Goal: Transaction & Acquisition: Download file/media

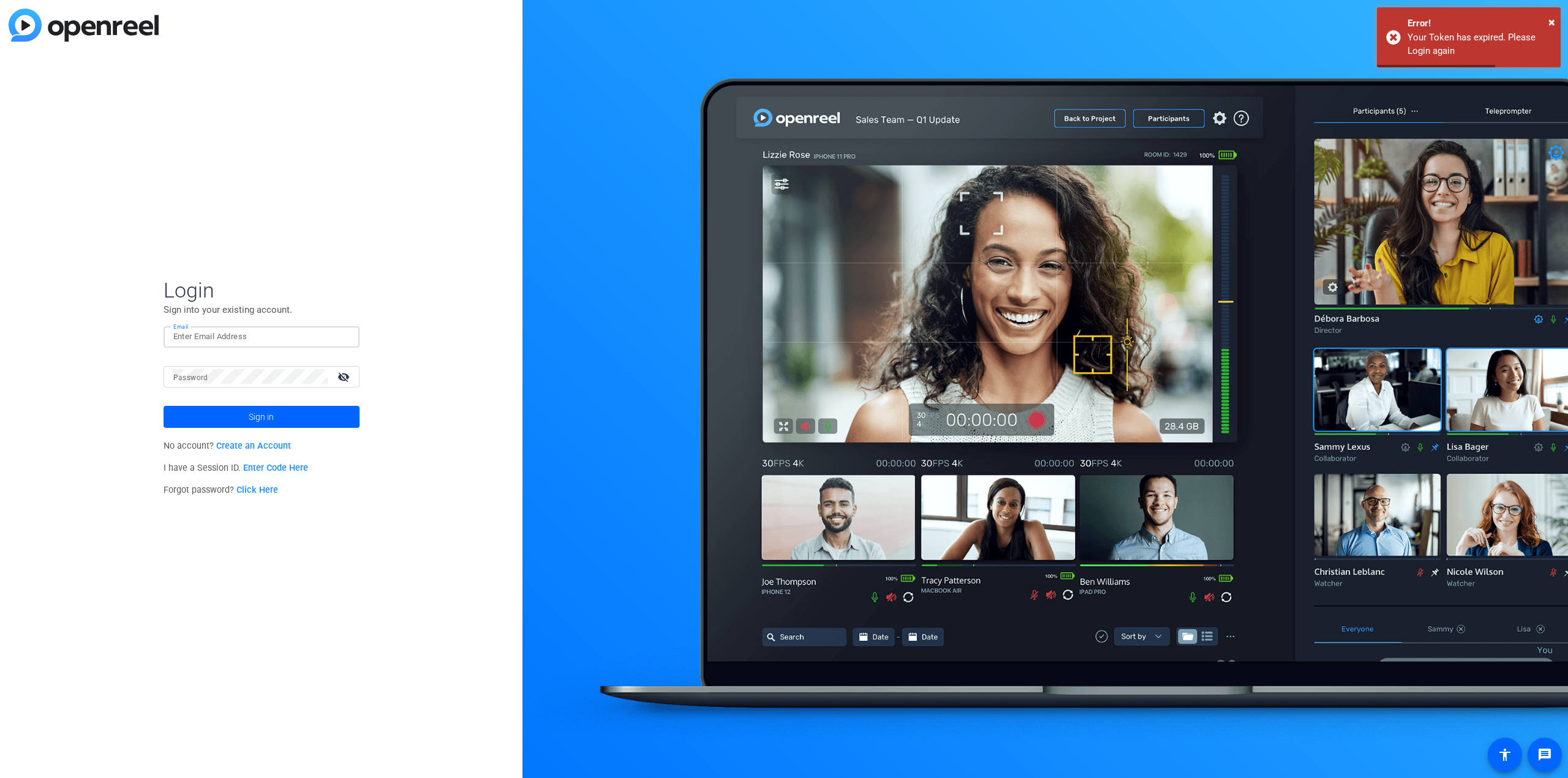
click at [220, 337] on input "Email" at bounding box center [261, 337] width 176 height 15
type input "[EMAIL_ADDRESS][DOMAIN_NAME]"
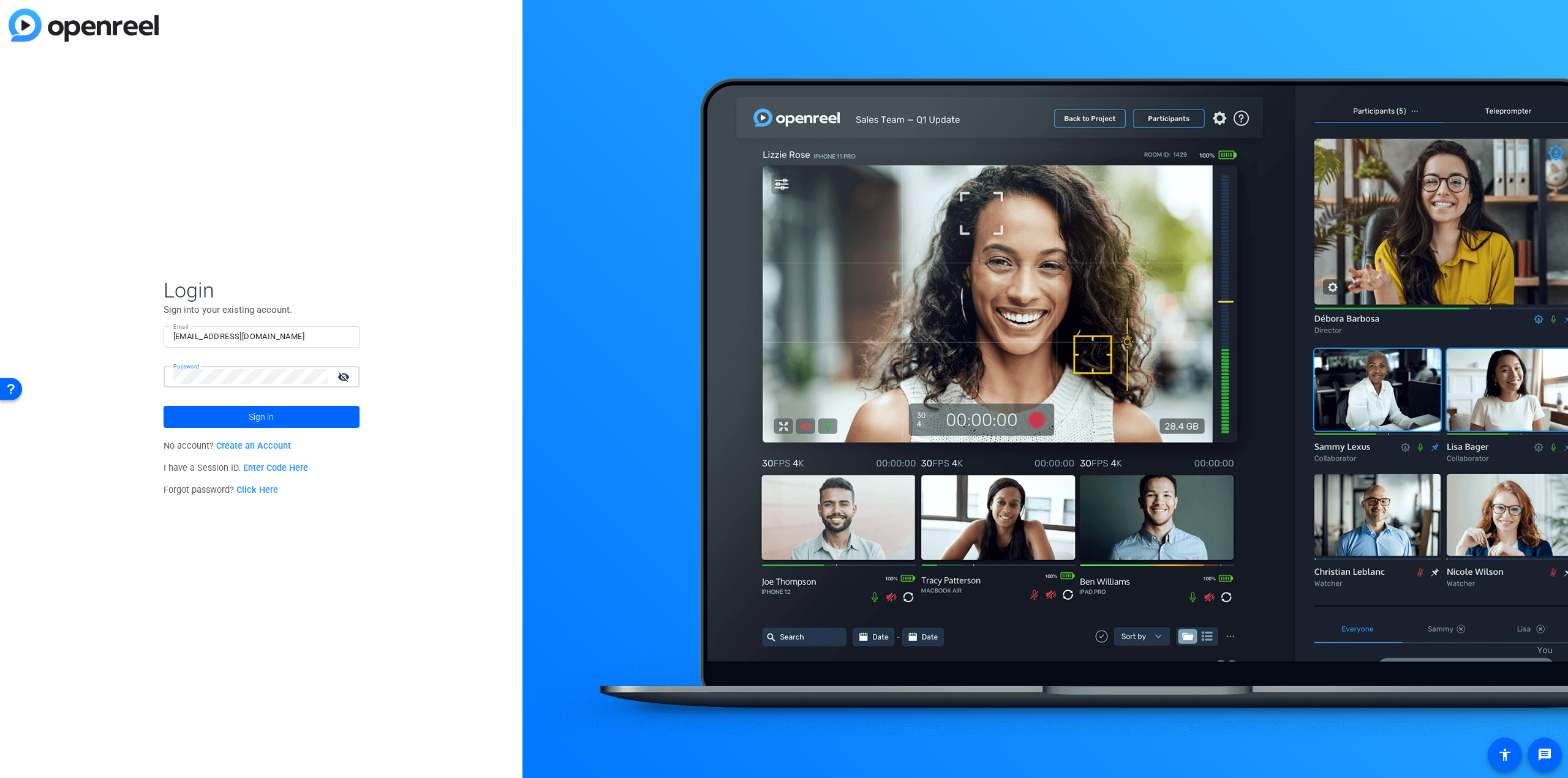
click at [164, 406] on button "Sign in" at bounding box center [262, 417] width 196 height 22
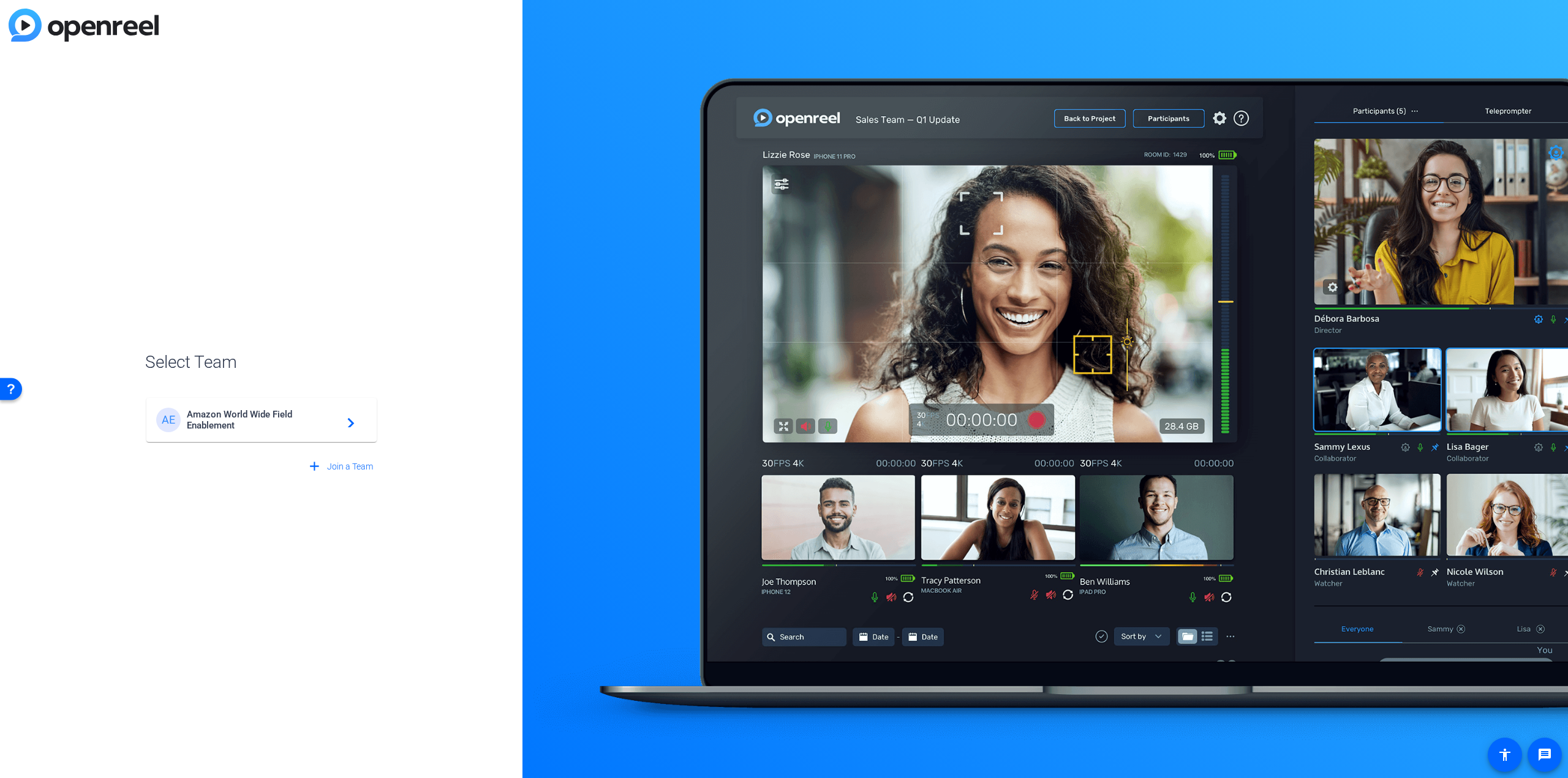
click at [292, 422] on span "Amazon World Wide Field Enablement" at bounding box center [263, 420] width 153 height 22
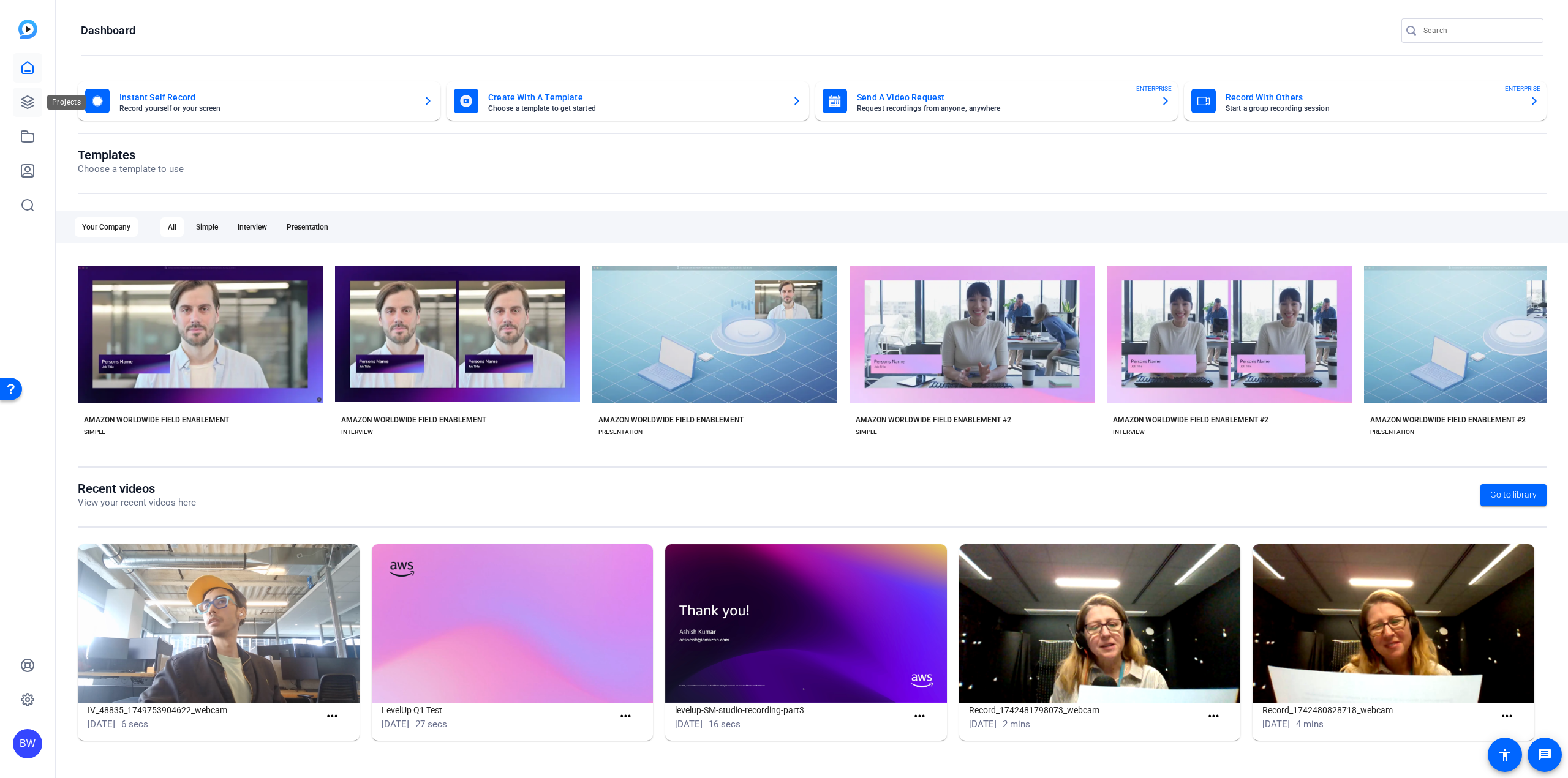
click at [19, 108] on link at bounding box center [27, 102] width 29 height 29
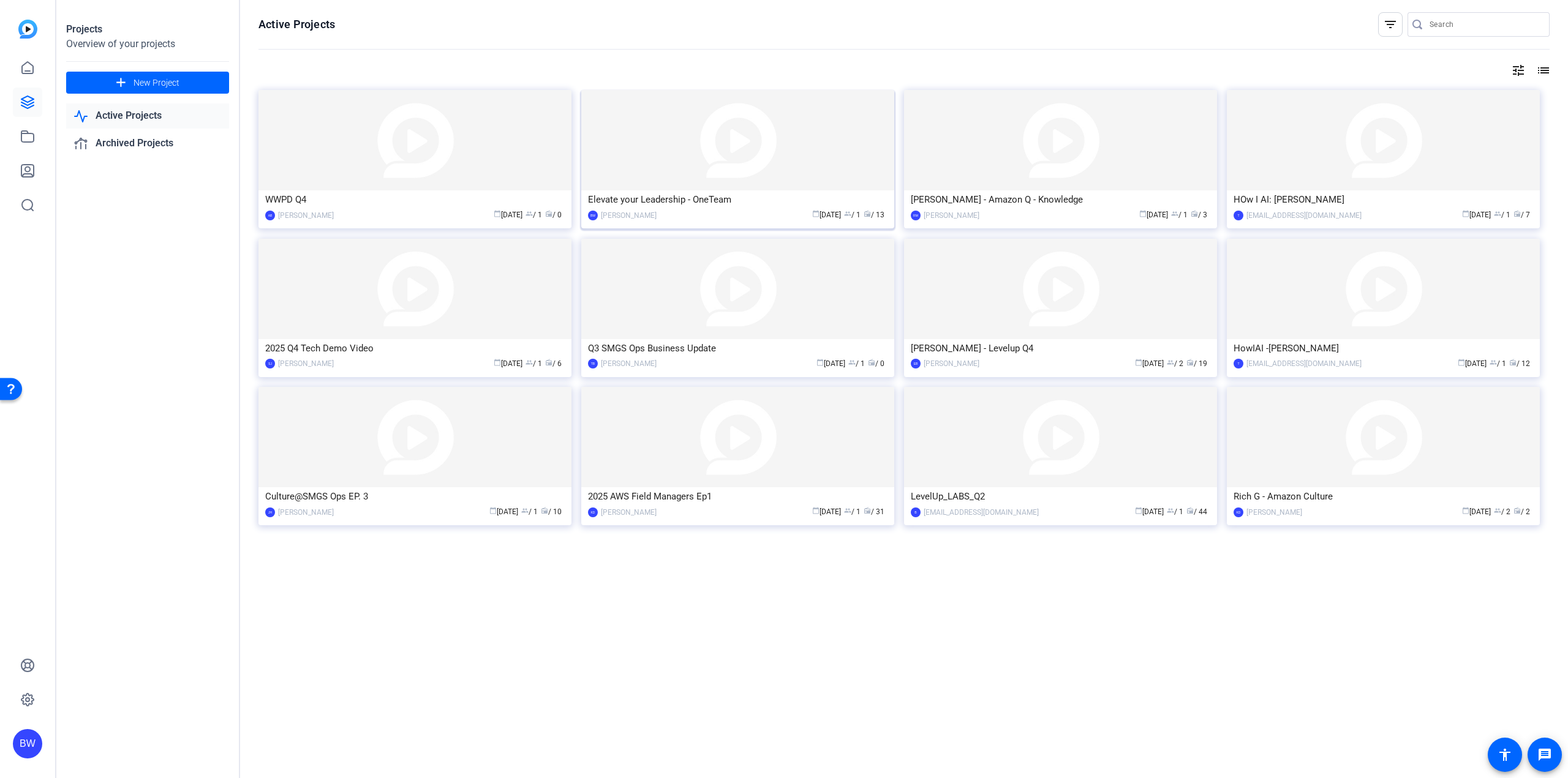
click at [720, 160] on img at bounding box center [737, 140] width 313 height 100
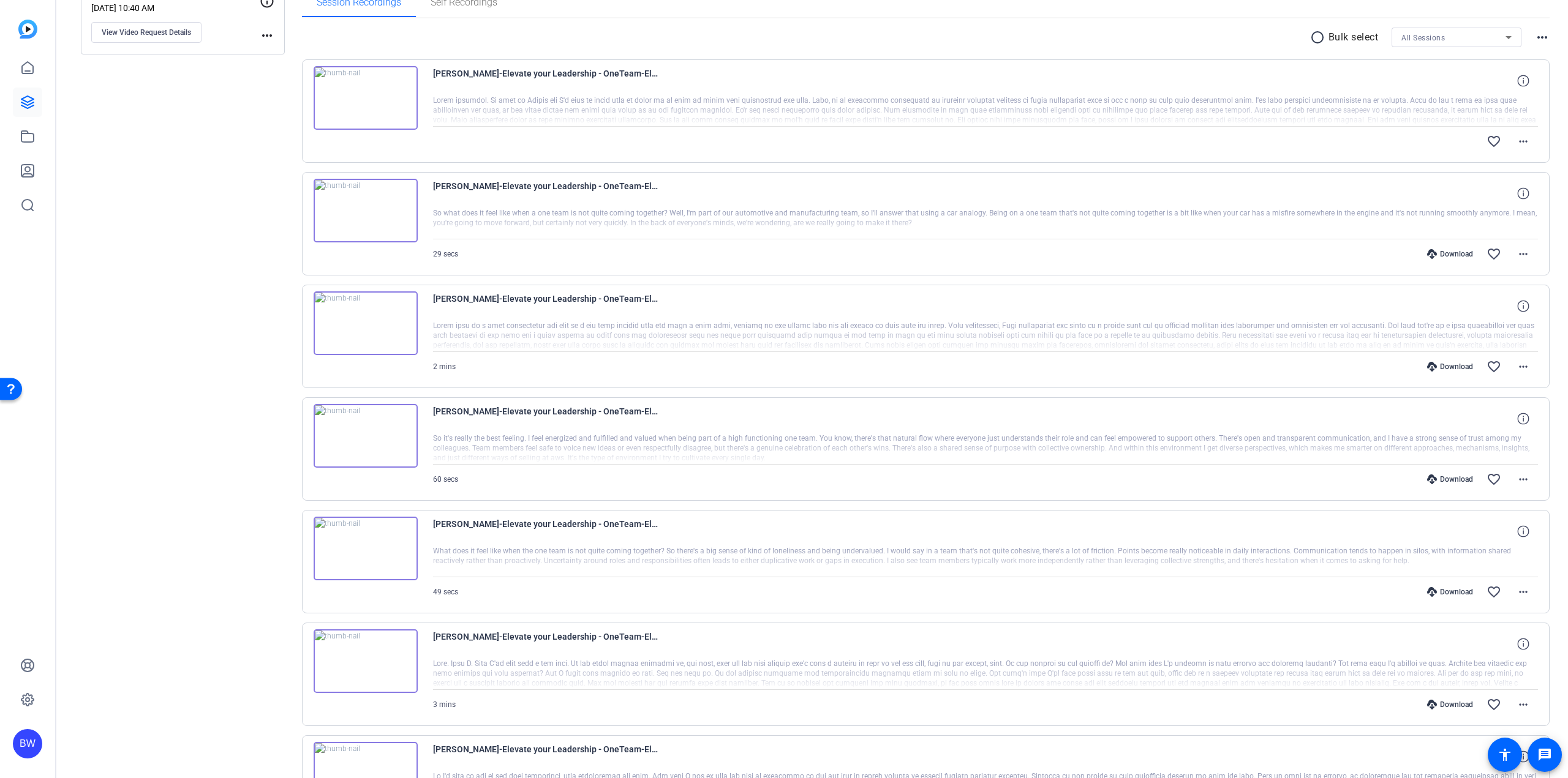
scroll to position [196, 0]
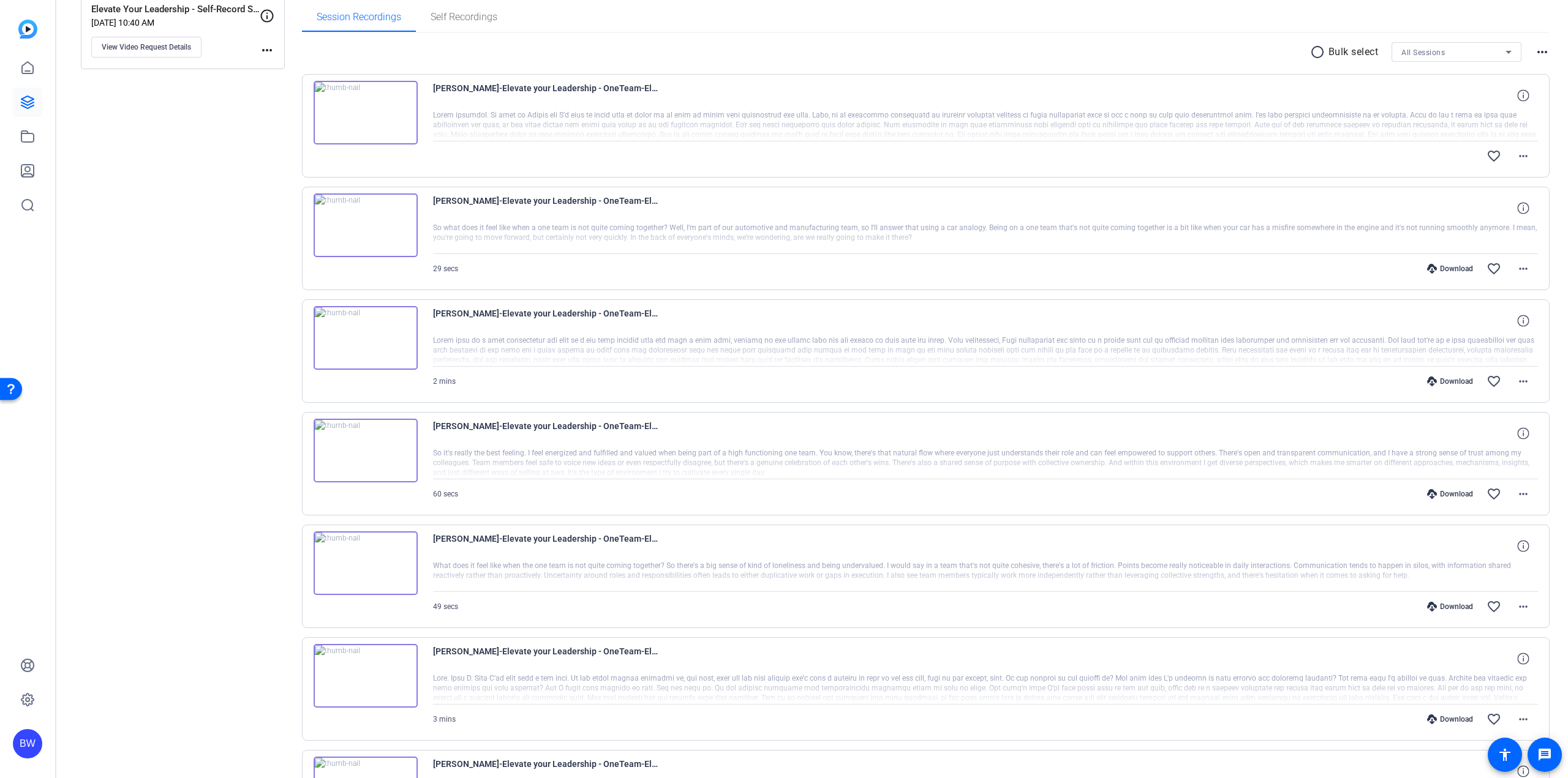
click at [1443, 382] on div "Download" at bounding box center [1449, 382] width 58 height 10
click at [1447, 270] on div "Download" at bounding box center [1449, 268] width 58 height 10
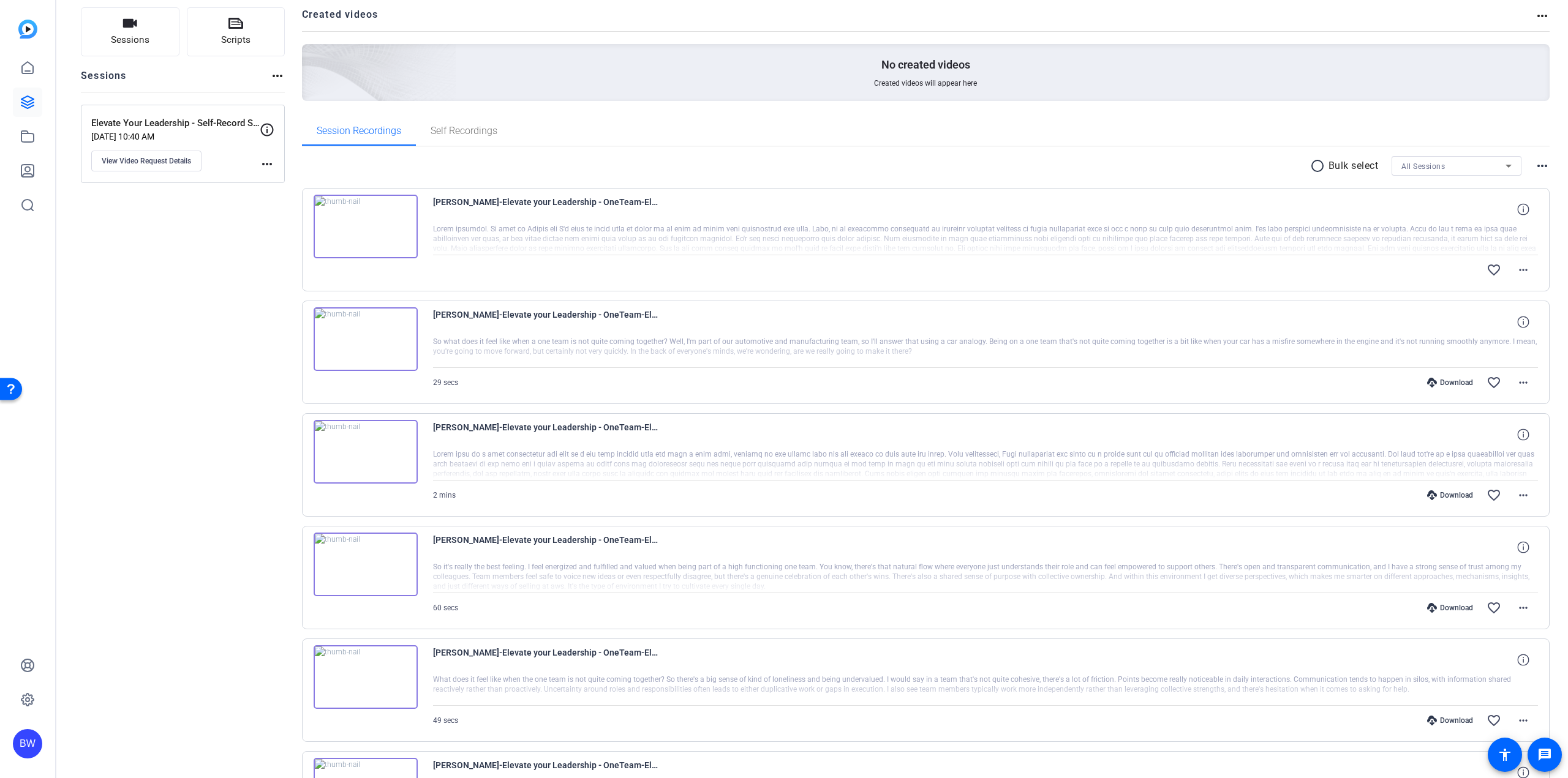
scroll to position [73, 0]
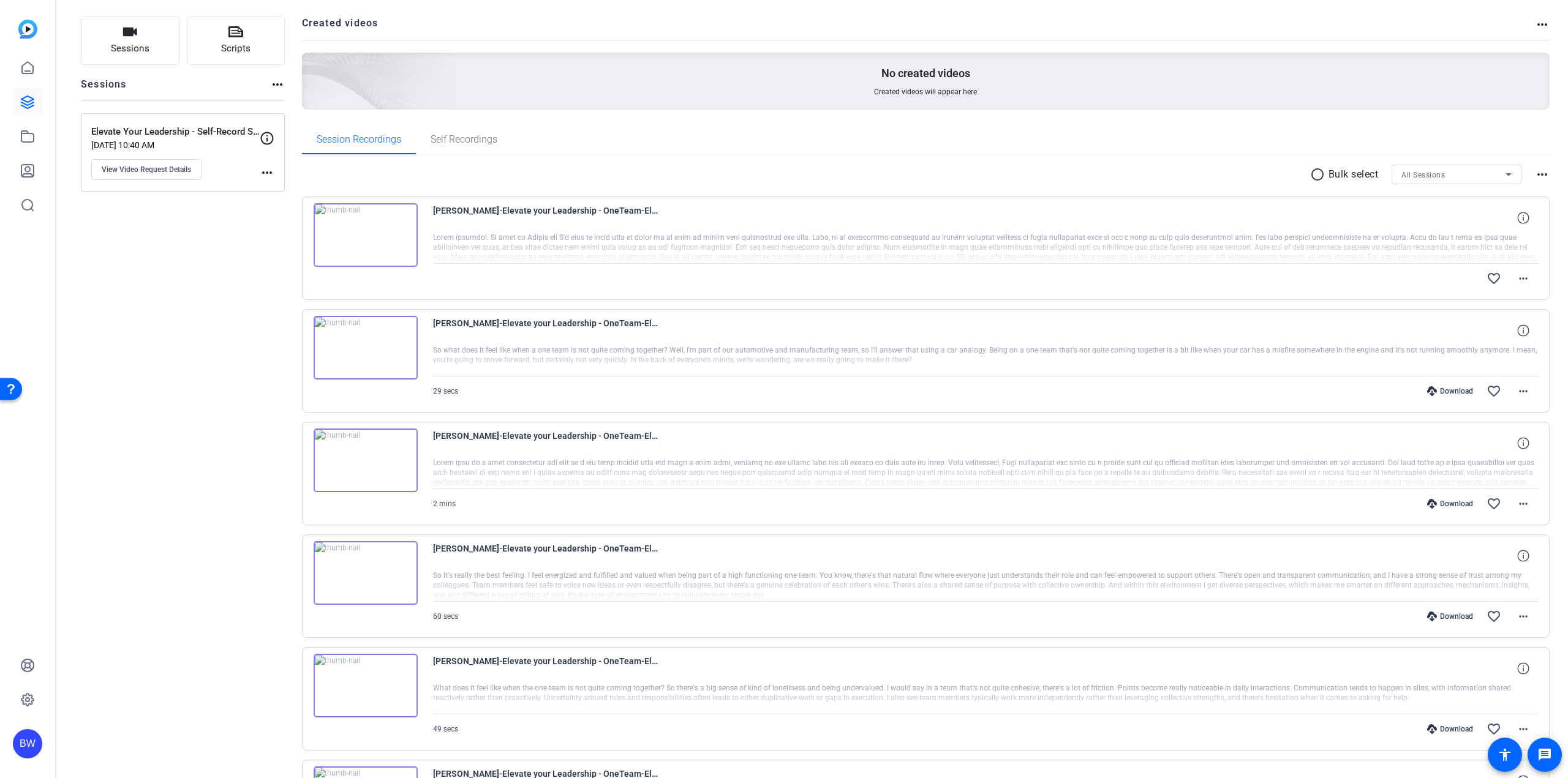
click at [135, 474] on div "Sessions Scripts Sessions more_horiz Elevate Your Leadership - Self-Record Sess…" at bounding box center [183, 695] width 204 height 1359
click at [137, 473] on div "Sessions Scripts Sessions more_horiz Elevate Your Leadership - Self-Record Sess…" at bounding box center [183, 695] width 204 height 1359
click at [159, 465] on div "Sessions Scripts Sessions more_horiz Elevate Your Leadership - Self-Record Sess…" at bounding box center [183, 695] width 204 height 1359
